Goal: Information Seeking & Learning: Learn about a topic

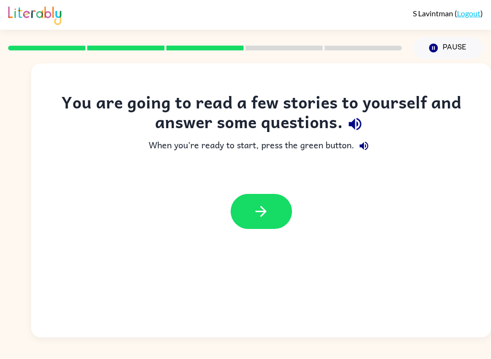
click at [360, 119] on icon "button" at bounding box center [355, 124] width 17 height 17
click at [267, 223] on button "button" at bounding box center [261, 211] width 61 height 35
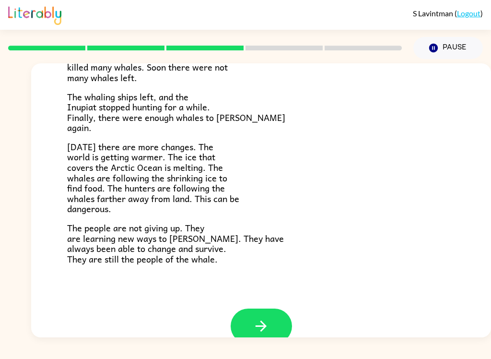
scroll to position [303, 0]
click at [274, 313] on button "button" at bounding box center [261, 326] width 61 height 35
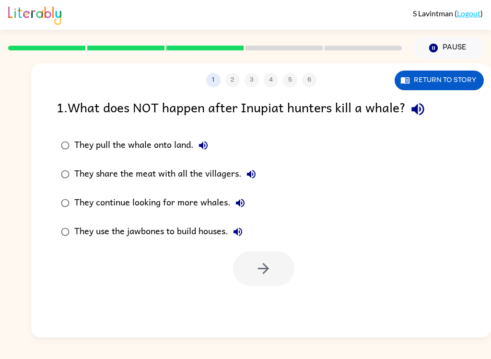
scroll to position [0, 0]
click at [426, 118] on icon "button" at bounding box center [418, 109] width 17 height 17
click at [209, 144] on icon "button" at bounding box center [204, 146] width 12 height 12
click at [263, 164] on label "They share the meat with all the villagers." at bounding box center [158, 174] width 215 height 29
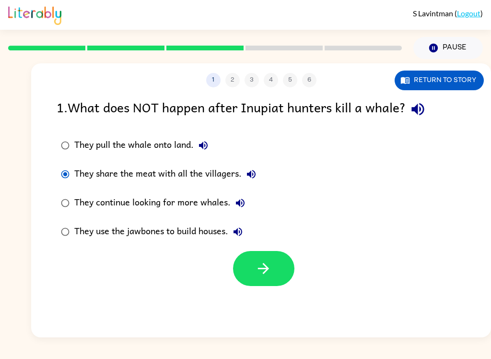
click at [260, 170] on button "They share the meat with all the villagers." at bounding box center [251, 174] width 19 height 19
click at [258, 191] on label "They continue looking for more whales." at bounding box center [158, 203] width 215 height 29
click at [248, 205] on button "They continue looking for more whales." at bounding box center [240, 202] width 19 height 19
click at [244, 228] on icon "button" at bounding box center [238, 232] width 12 height 12
click at [250, 226] on label "They use the jawbones to build houses." at bounding box center [158, 231] width 215 height 29
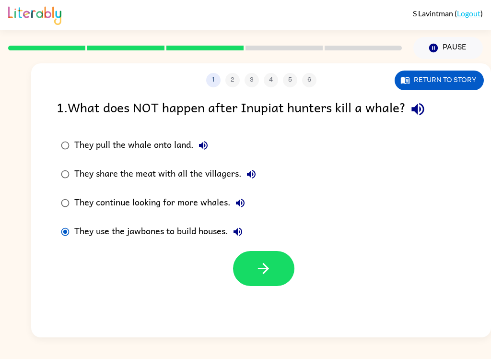
click at [459, 85] on button "Return to story" at bounding box center [439, 81] width 89 height 20
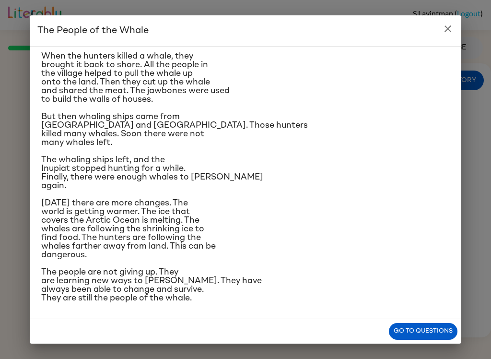
scroll to position [139, 0]
click at [452, 30] on icon "close" at bounding box center [448, 29] width 12 height 12
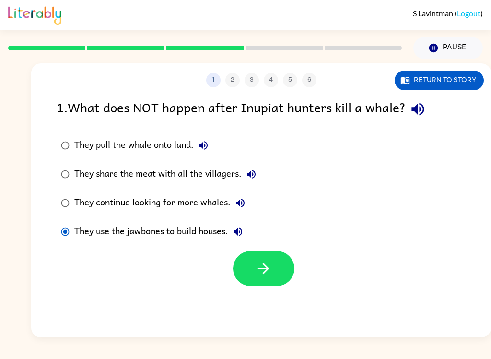
click at [242, 200] on icon "button" at bounding box center [240, 203] width 9 height 9
click at [70, 194] on label "They continue looking for more whales." at bounding box center [158, 203] width 215 height 29
click at [275, 271] on button "button" at bounding box center [263, 268] width 61 height 35
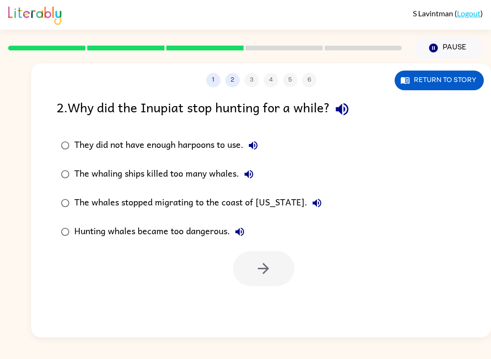
click at [351, 110] on icon "button" at bounding box center [342, 109] width 17 height 17
click at [464, 74] on button "Return to story" at bounding box center [439, 81] width 89 height 20
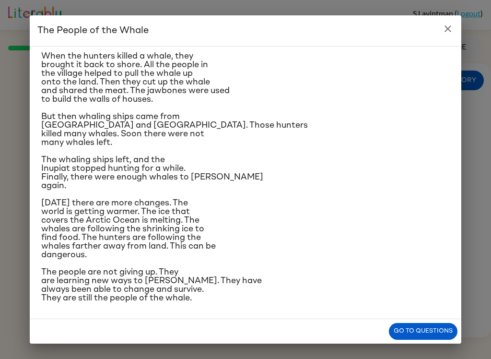
scroll to position [146, 0]
click at [450, 27] on icon "close" at bounding box center [448, 28] width 7 height 7
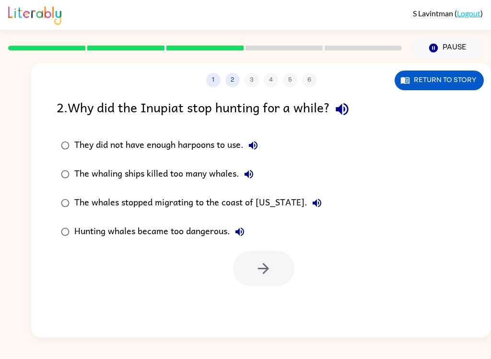
click at [261, 141] on button "They did not have enough harpoons to use." at bounding box center [253, 145] width 19 height 19
click at [259, 142] on icon "button" at bounding box center [254, 146] width 12 height 12
click at [262, 140] on button "They did not have enough harpoons to use." at bounding box center [253, 145] width 19 height 19
click at [255, 170] on icon "button" at bounding box center [249, 174] width 12 height 12
click at [306, 198] on label "The whales stopped migrating to the coast of [US_STATE]." at bounding box center [191, 203] width 280 height 29
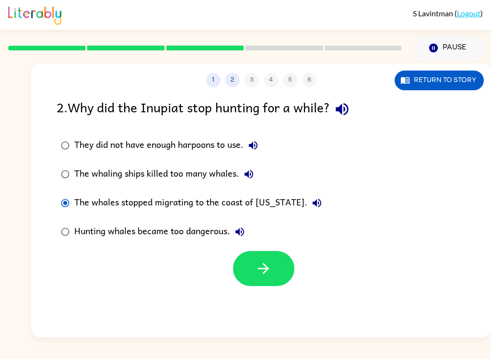
click at [306, 199] on label "The whales stopped migrating to the coast of [US_STATE]." at bounding box center [191, 203] width 280 height 29
click at [308, 200] on label "The whales stopped migrating to the coast of [US_STATE]." at bounding box center [191, 203] width 280 height 29
click at [244, 224] on button "Hunting whales became too dangerous." at bounding box center [239, 231] width 19 height 19
click at [88, 169] on div "The whaling ships killed too many whales." at bounding box center [166, 174] width 184 height 19
click at [270, 273] on icon "button" at bounding box center [263, 268] width 17 height 17
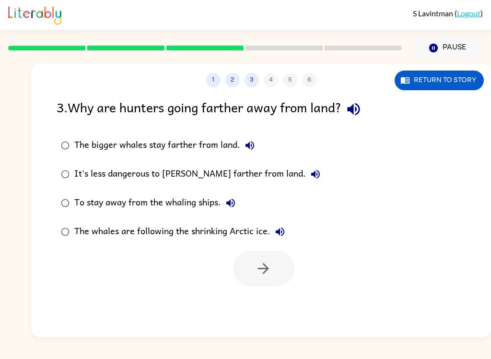
click at [362, 111] on icon "button" at bounding box center [354, 109] width 17 height 17
click at [453, 81] on button "Return to story" at bounding box center [439, 81] width 89 height 20
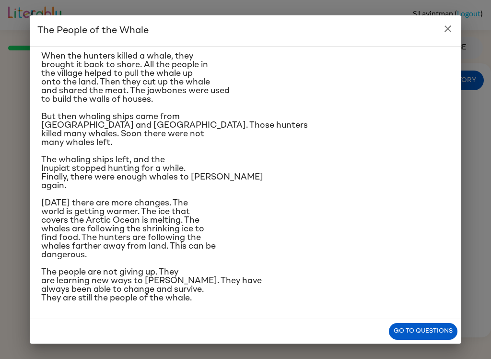
scroll to position [241, 0]
click at [453, 26] on icon "close" at bounding box center [448, 29] width 12 height 12
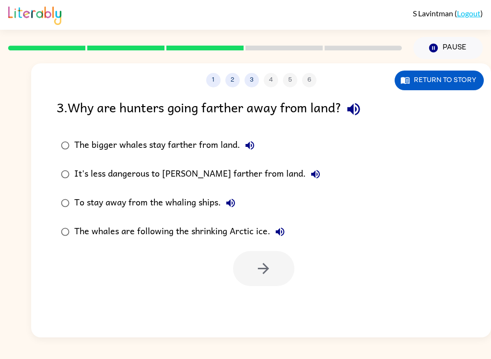
click at [65, 218] on label "The whales are following the shrinking Arctic ice." at bounding box center [190, 231] width 279 height 29
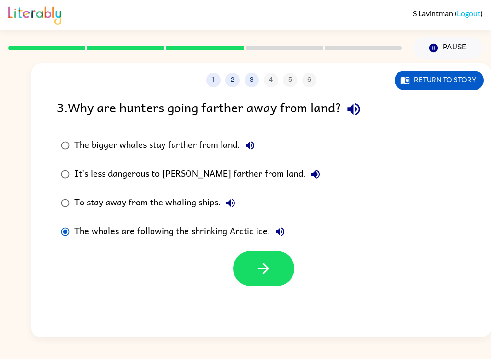
click at [264, 279] on button "button" at bounding box center [263, 268] width 61 height 35
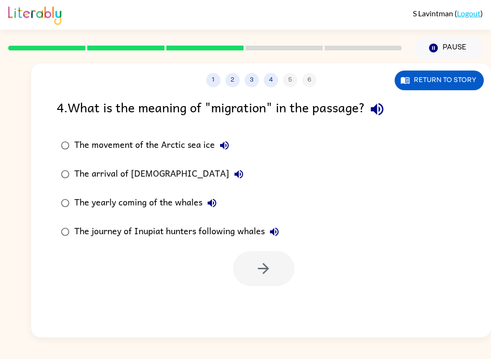
click at [386, 110] on icon "button" at bounding box center [377, 109] width 17 height 17
click at [449, 82] on button "Return to story" at bounding box center [439, 81] width 89 height 20
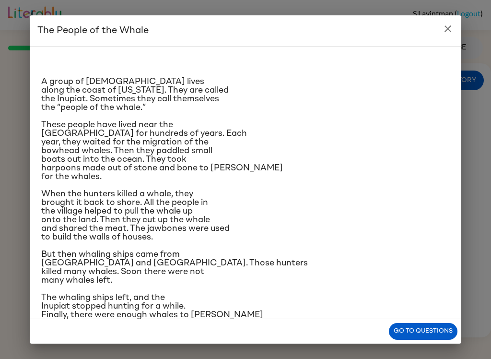
scroll to position [0, 0]
click at [446, 27] on icon "close" at bounding box center [448, 28] width 7 height 7
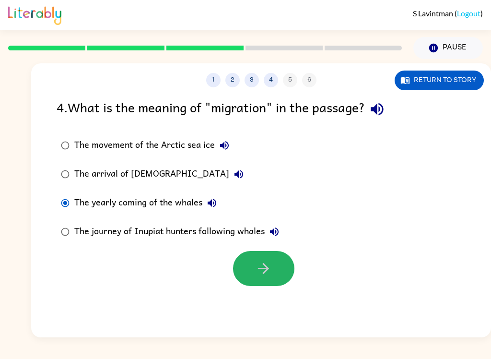
click at [268, 273] on icon "button" at bounding box center [263, 268] width 17 height 17
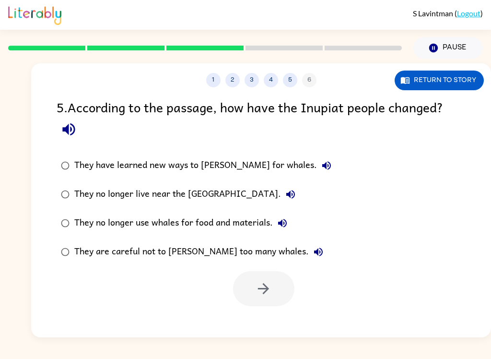
click at [66, 128] on icon "button" at bounding box center [68, 129] width 12 height 12
click at [288, 162] on label "They have learned new ways to [PERSON_NAME] for whales." at bounding box center [196, 165] width 290 height 29
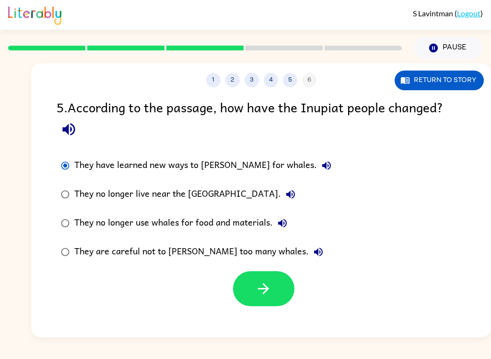
click at [321, 163] on icon "button" at bounding box center [327, 166] width 12 height 12
click at [285, 194] on icon "button" at bounding box center [291, 195] width 12 height 12
click at [288, 225] on icon "button" at bounding box center [283, 223] width 12 height 12
click at [309, 249] on button "They are careful not to [PERSON_NAME] too many whales." at bounding box center [318, 251] width 19 height 19
click at [463, 83] on button "Return to story" at bounding box center [439, 81] width 89 height 20
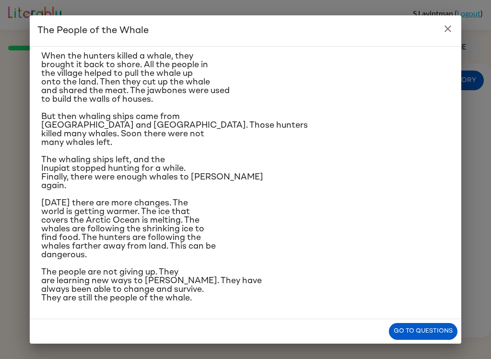
scroll to position [241, 0]
click at [447, 33] on icon "close" at bounding box center [448, 29] width 12 height 12
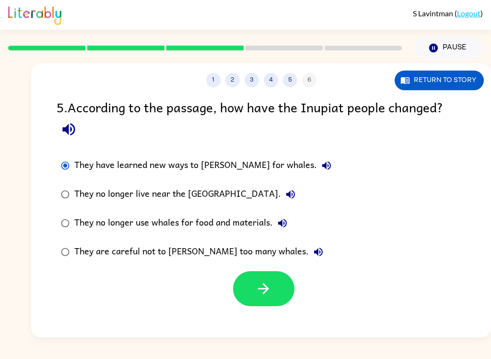
click at [317, 168] on button "They have learned new ways to [PERSON_NAME] for whales." at bounding box center [326, 165] width 19 height 19
click at [286, 195] on icon "button" at bounding box center [290, 194] width 9 height 9
click at [175, 162] on div "They have learned new ways to [PERSON_NAME] for whales." at bounding box center [205, 165] width 262 height 19
click at [275, 306] on button "button" at bounding box center [263, 288] width 61 height 35
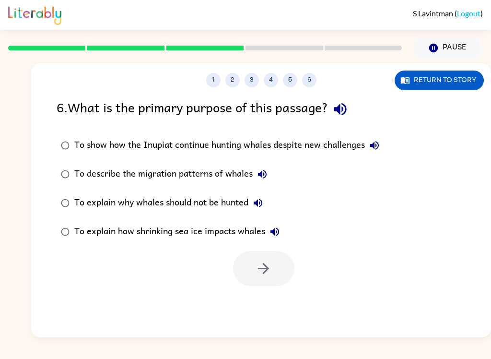
click at [346, 109] on icon "button" at bounding box center [340, 109] width 12 height 12
click at [462, 84] on button "Return to story" at bounding box center [439, 81] width 89 height 20
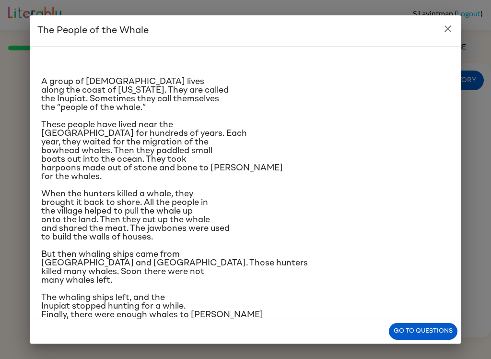
click at [457, 29] on button "close" at bounding box center [448, 28] width 19 height 19
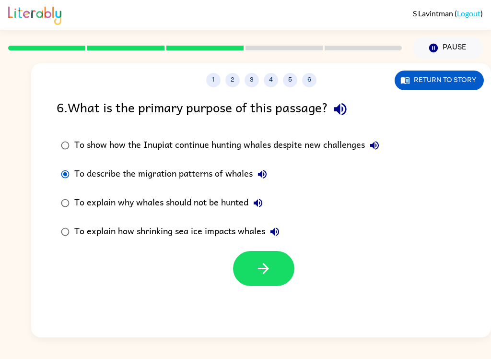
click at [281, 259] on button "button" at bounding box center [263, 268] width 61 height 35
